Goal: Transaction & Acquisition: Purchase product/service

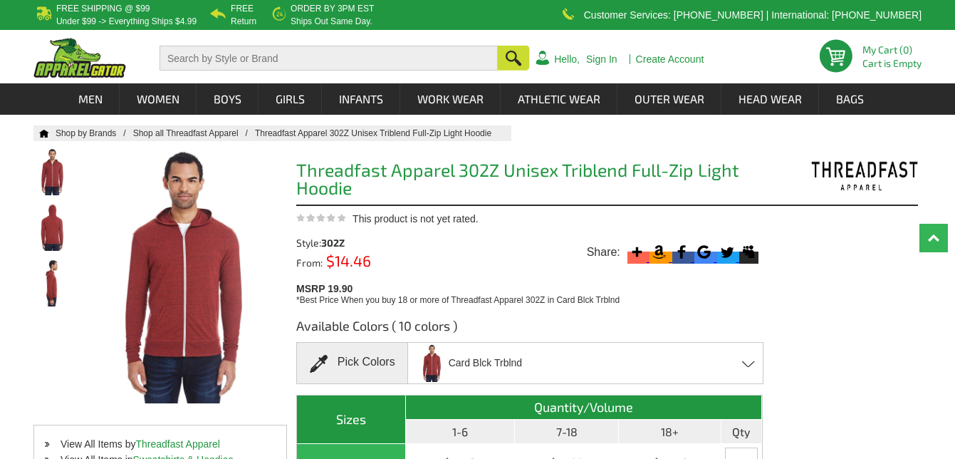
scroll to position [96, 0]
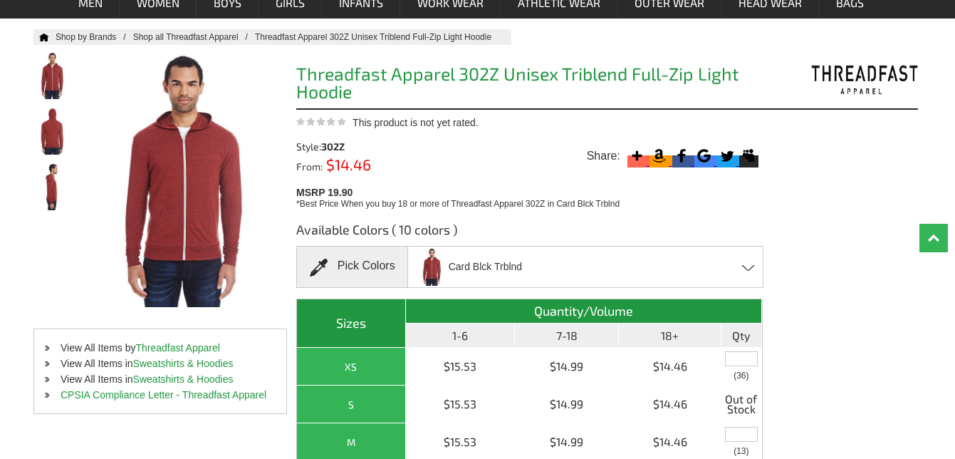
click at [494, 276] on span "Card Blck Trblnd" at bounding box center [485, 266] width 73 height 25
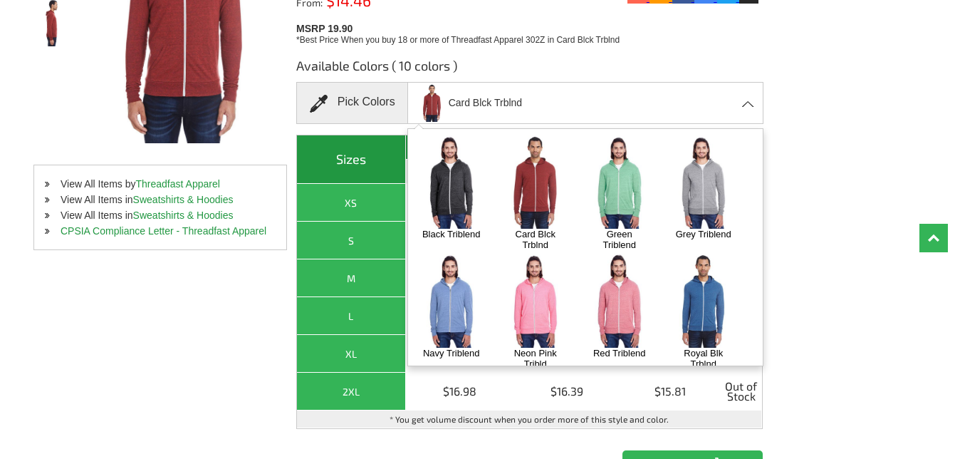
scroll to position [125, 0]
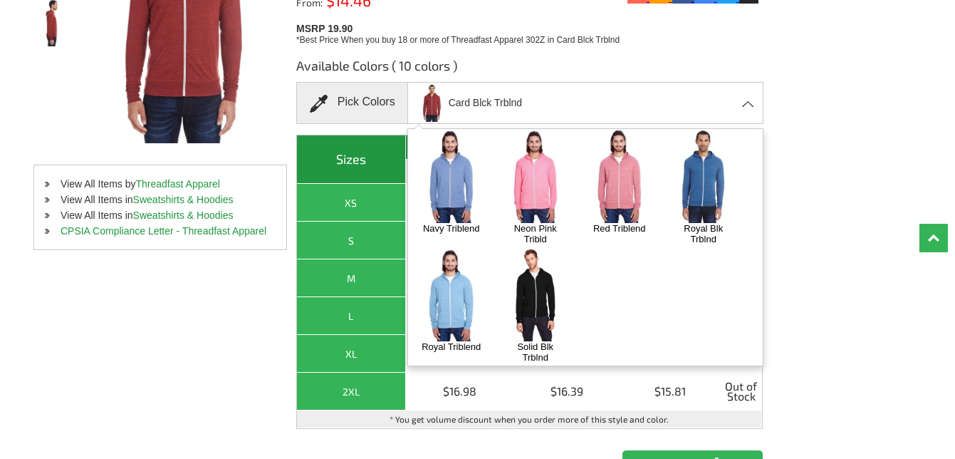
click at [530, 297] on img at bounding box center [535, 294] width 75 height 93
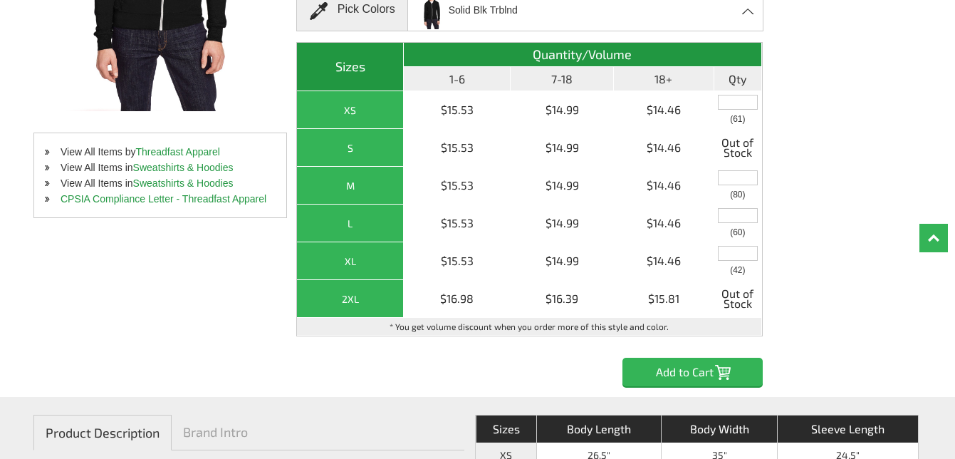
scroll to position [353, 0]
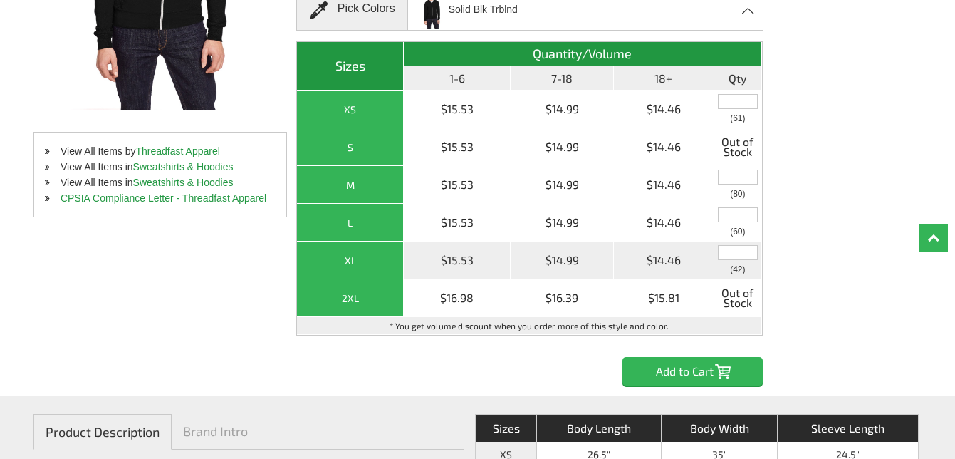
click at [726, 259] on input "text" at bounding box center [738, 252] width 40 height 15
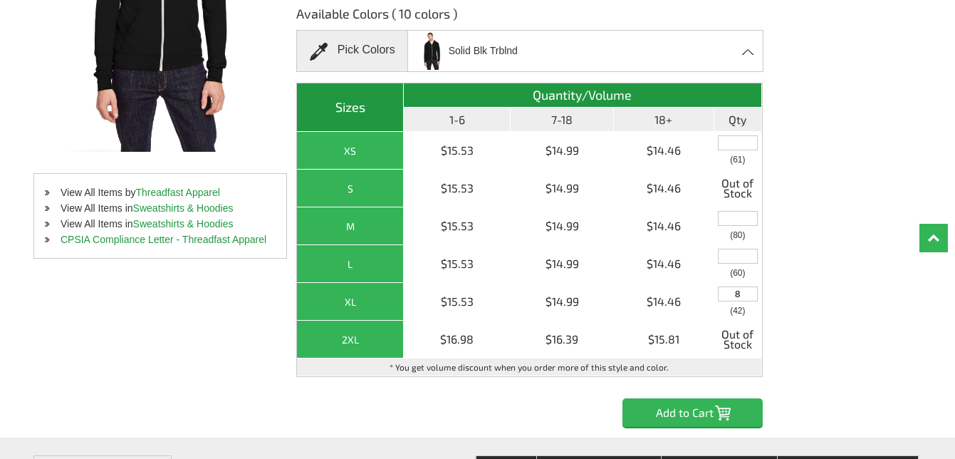
scroll to position [311, 0]
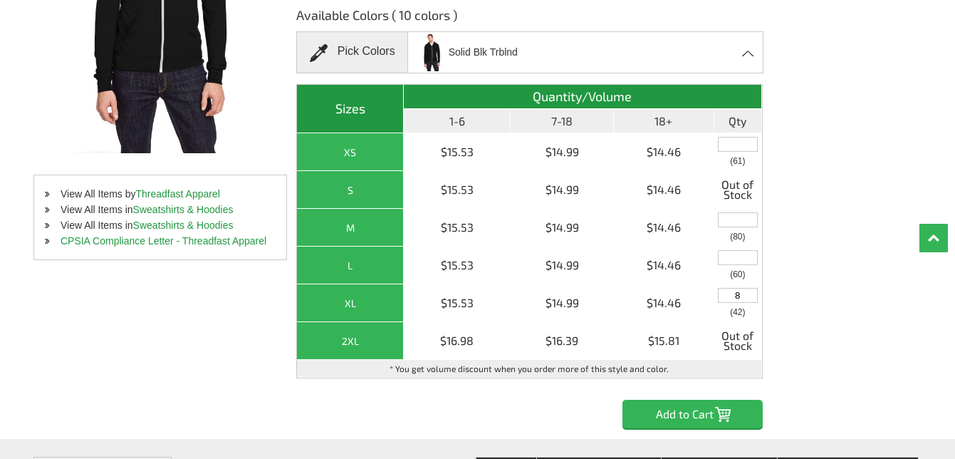
type input "8"
click at [696, 412] on input "Add to Cart" at bounding box center [692, 414] width 140 height 28
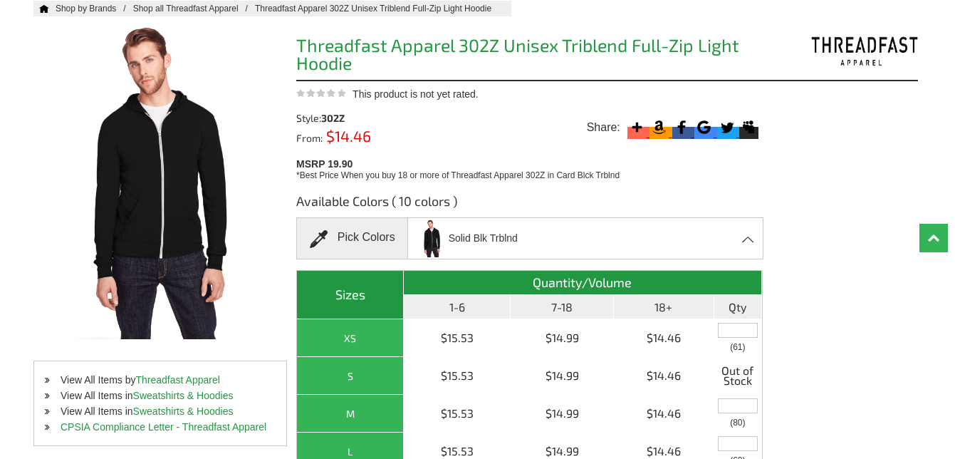
scroll to position [121, 0]
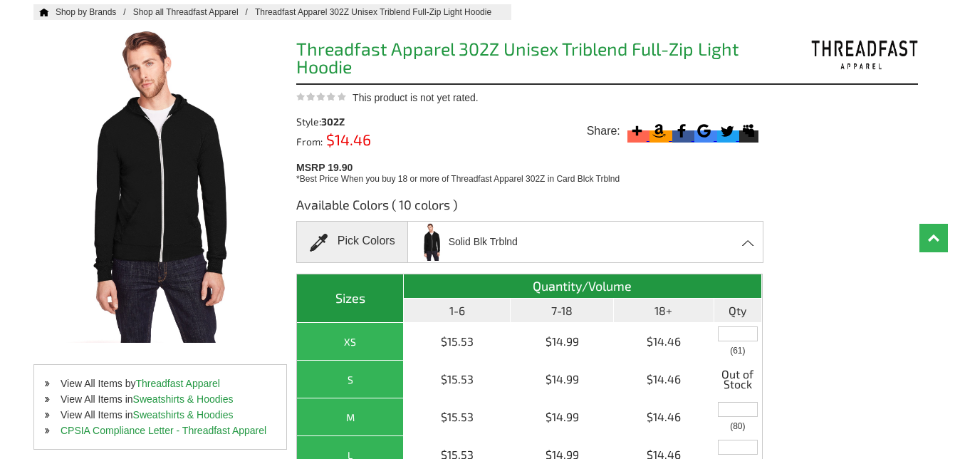
click at [367, 246] on div "Pick Colors" at bounding box center [352, 242] width 112 height 42
click at [485, 241] on span "Solid Blk Trblnd" at bounding box center [483, 241] width 69 height 25
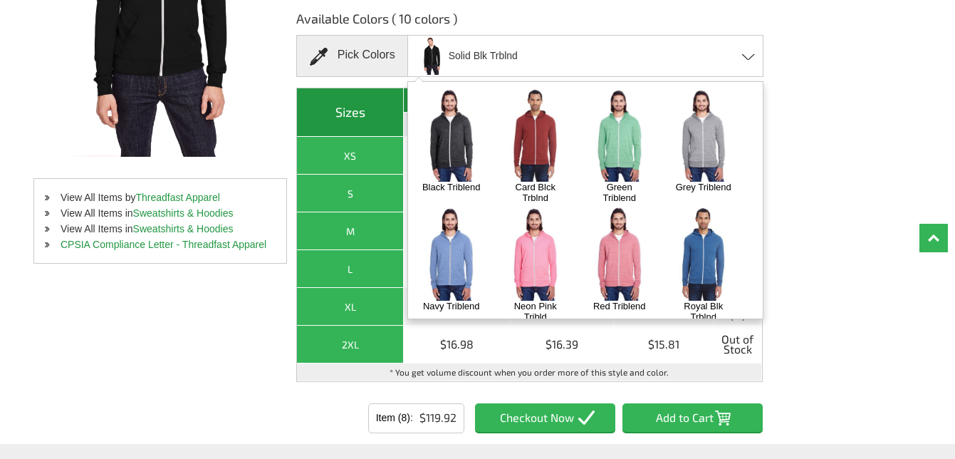
scroll to position [125, 0]
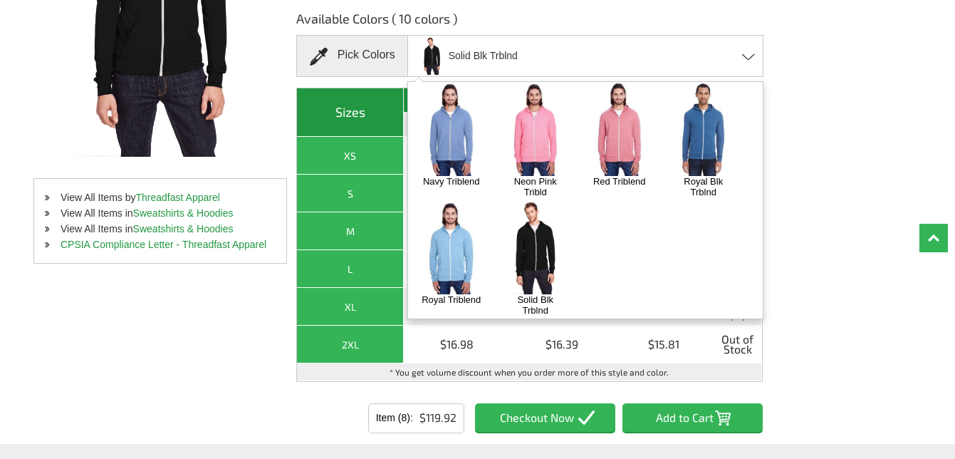
click at [542, 254] on img at bounding box center [535, 247] width 75 height 93
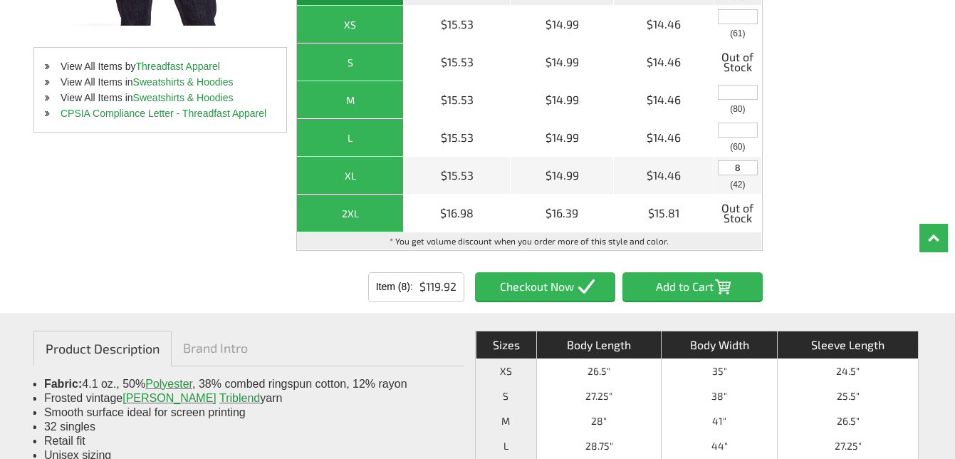
scroll to position [439, 0]
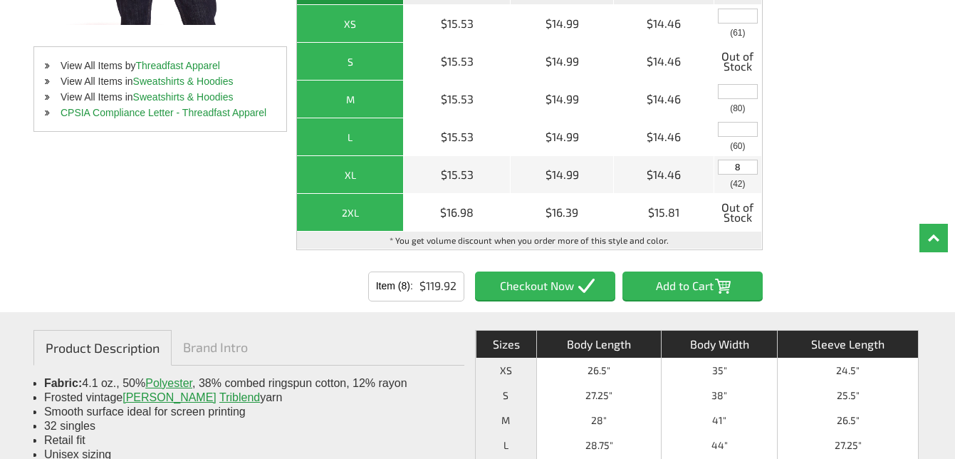
click at [534, 283] on input "Item (8)" at bounding box center [545, 285] width 140 height 28
